Goal: Task Accomplishment & Management: Use online tool/utility

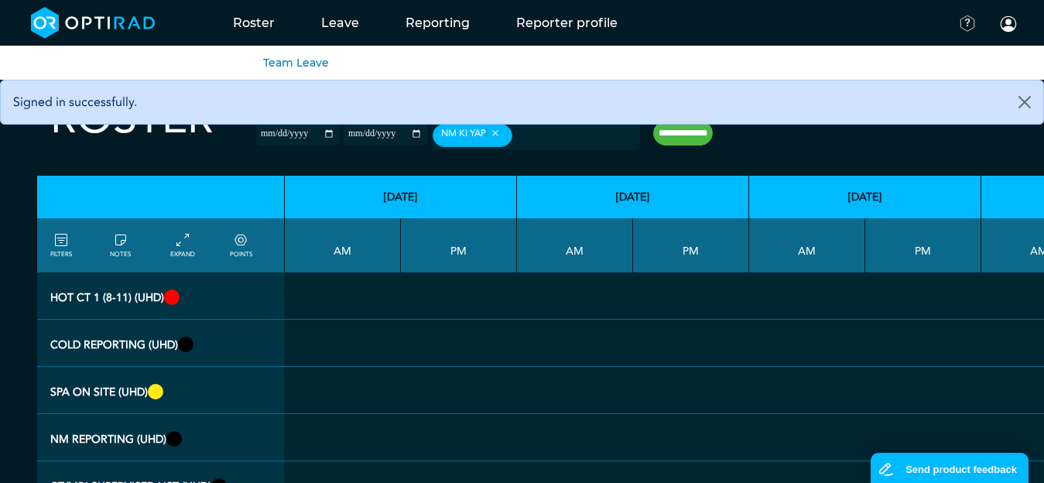
click at [306, 54] on li "Team Leave" at bounding box center [296, 62] width 66 height 19
click at [297, 67] on link "Team Leave" at bounding box center [296, 63] width 66 height 14
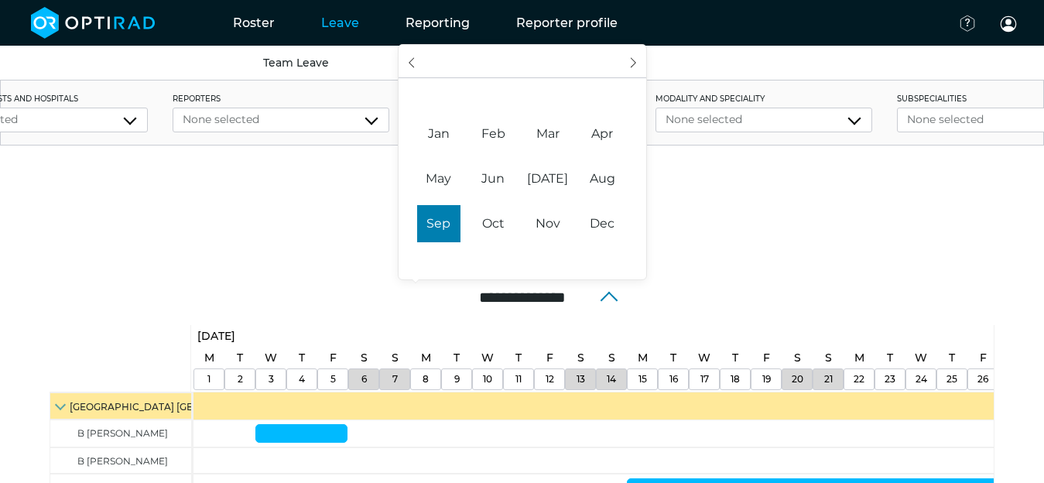
scroll to position [15, 0]
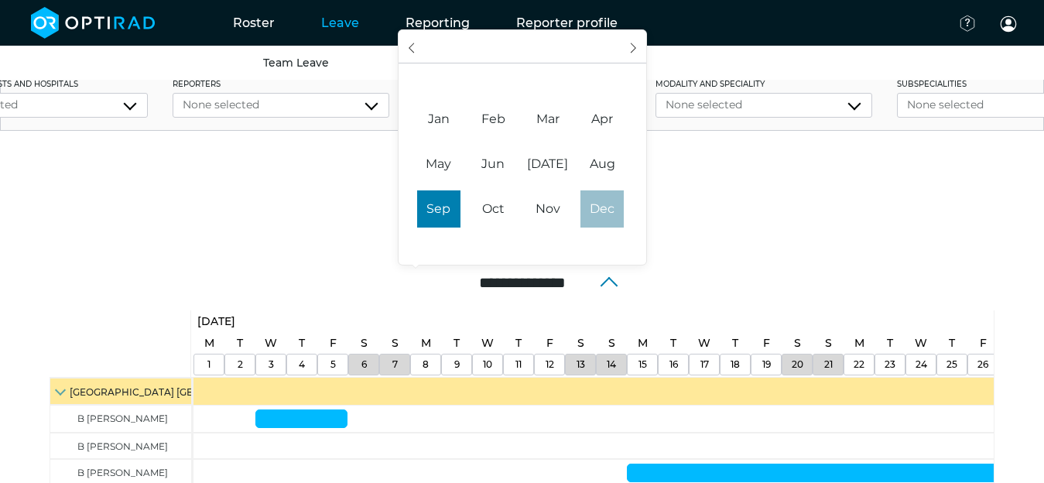
click at [600, 221] on span "Dec" at bounding box center [601, 208] width 43 height 37
type input "**********"
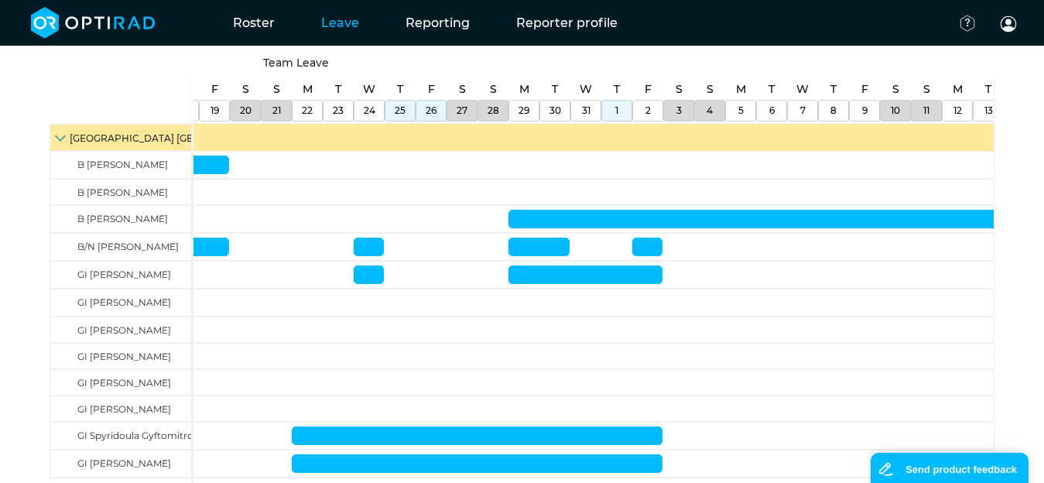
scroll to position [249, 0]
